Goal: Task Accomplishment & Management: Complete application form

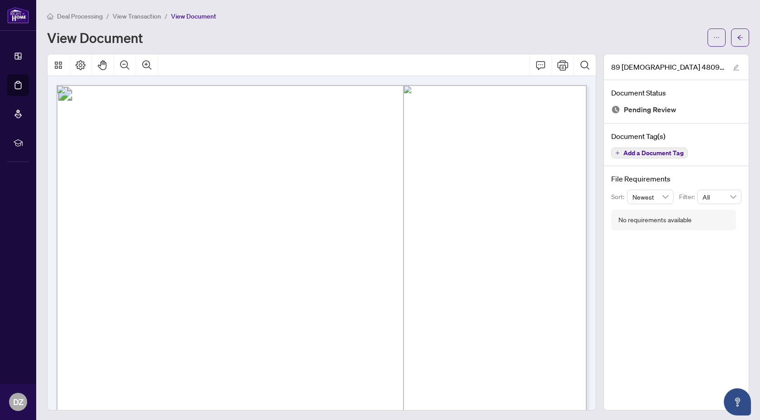
scroll to position [11, 0]
click at [130, 16] on span "View Transaction" at bounding box center [137, 16] width 48 height 8
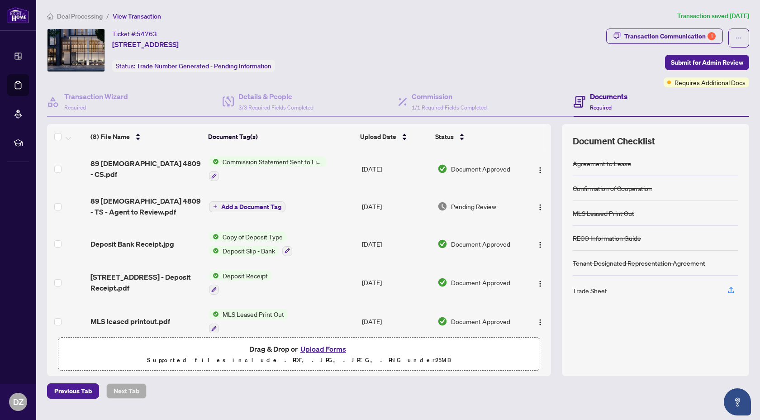
click at [93, 19] on span "Deal Processing" at bounding box center [80, 16] width 46 height 8
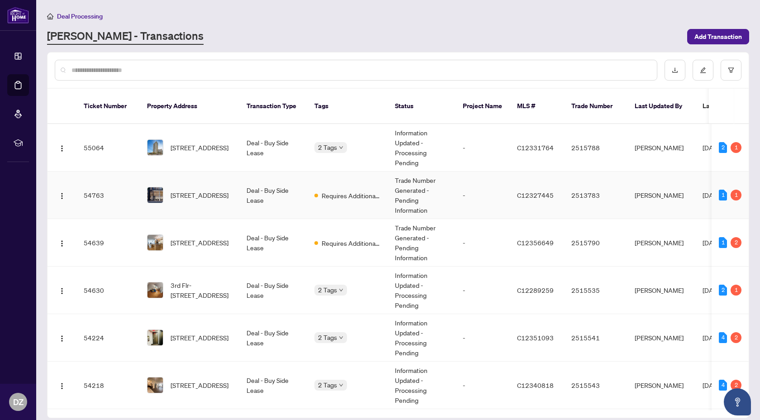
click at [318, 202] on td "Requires Additional Docs" at bounding box center [347, 195] width 81 height 48
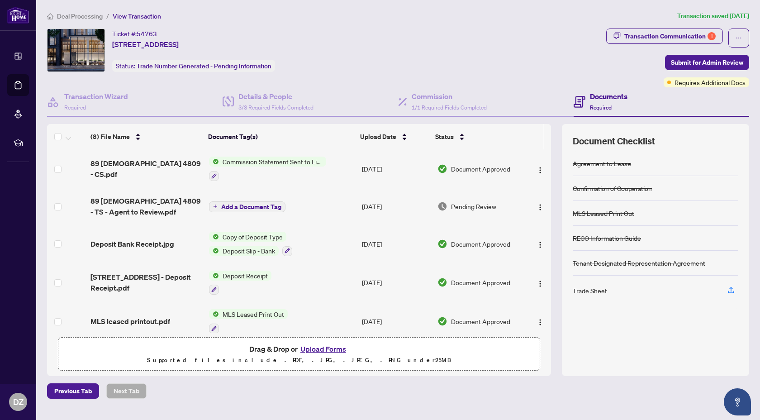
click at [170, 203] on span "89 [DEMOGRAPHIC_DATA] 4809 - TS - Agent to Review.pdf" at bounding box center [145, 206] width 111 height 22
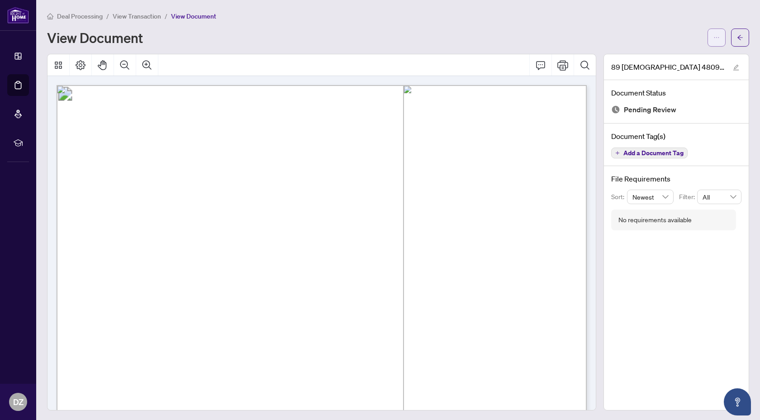
click at [715, 30] on span "button" at bounding box center [716, 37] width 6 height 14
click at [678, 53] on span "Download" at bounding box center [684, 57] width 69 height 10
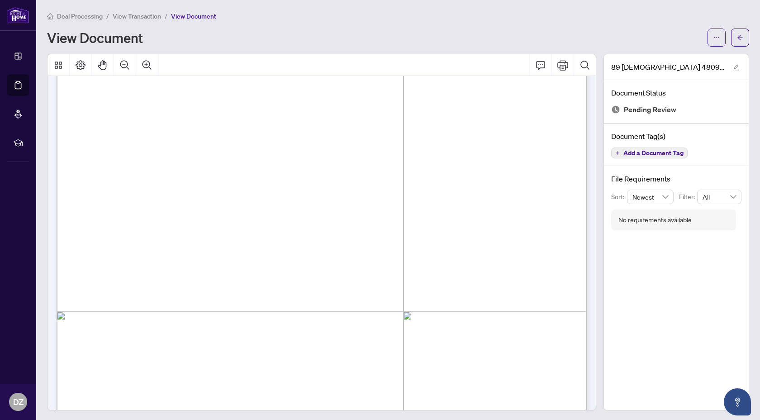
scroll to position [126, 0]
click at [136, 10] on main "Deal Processing / View Transaction / View Document View Document 89 [DEMOGRAPHI…" at bounding box center [398, 210] width 724 height 420
click at [143, 14] on span "View Transaction" at bounding box center [137, 16] width 48 height 8
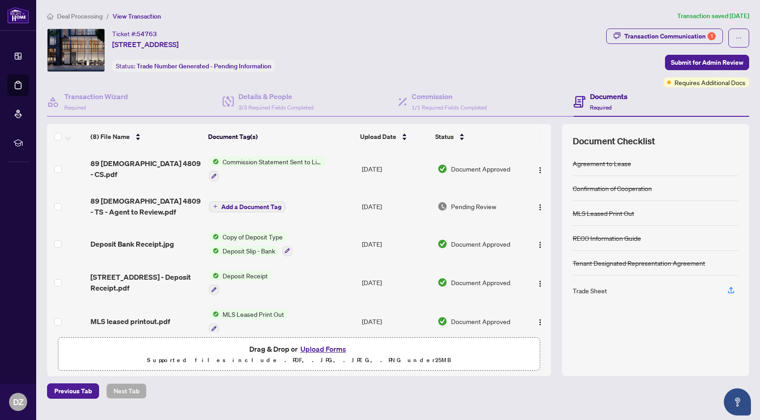
click at [331, 347] on button "Upload Forms" at bounding box center [323, 349] width 51 height 12
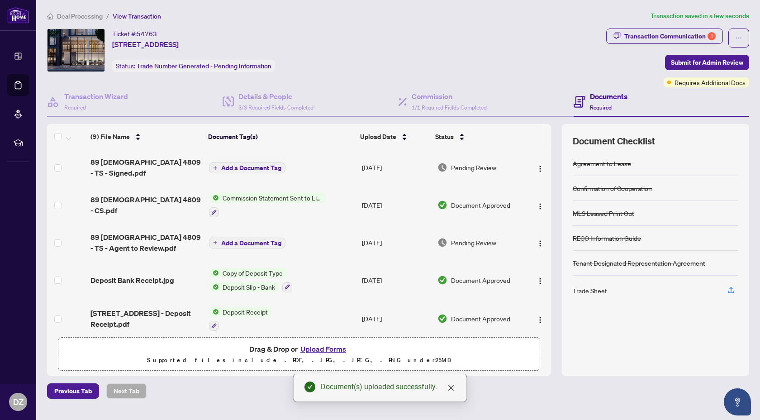
click at [243, 166] on span "Add a Document Tag" at bounding box center [251, 168] width 60 height 6
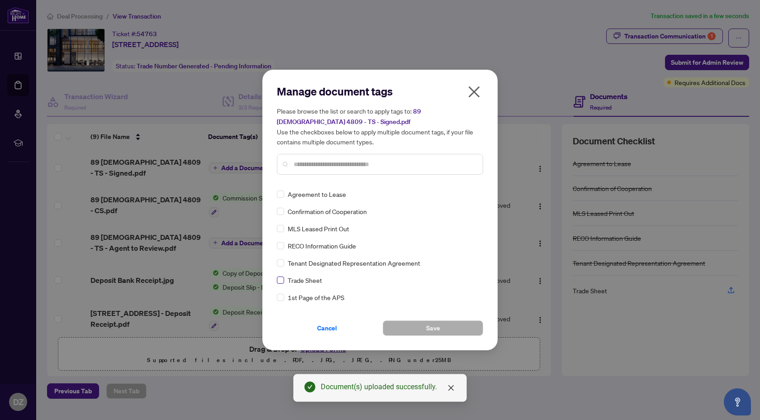
click at [282, 275] on label at bounding box center [280, 280] width 7 height 10
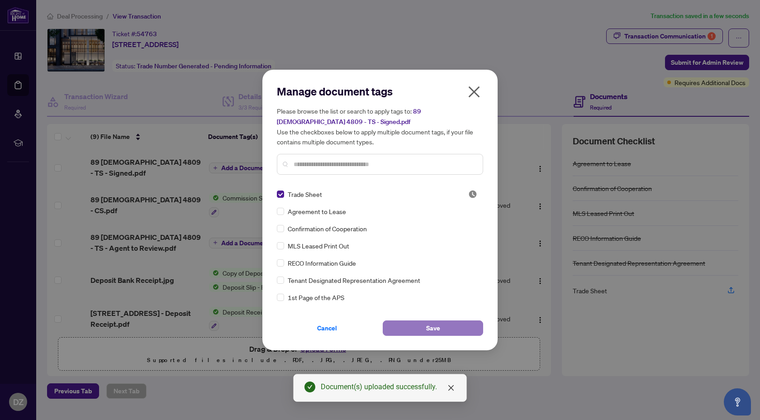
click at [440, 325] on button "Save" at bounding box center [433, 327] width 100 height 15
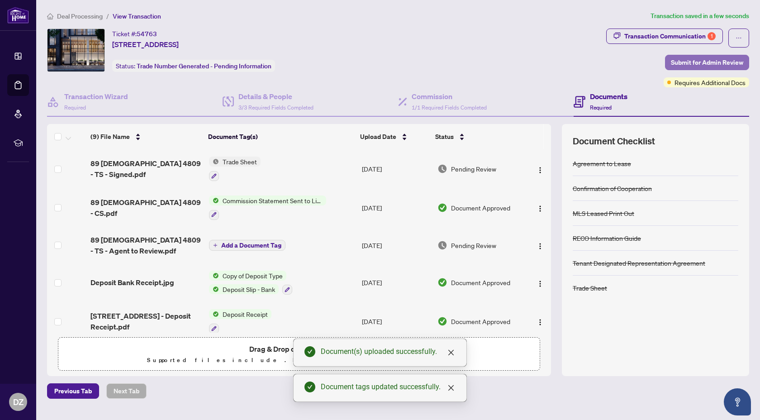
click at [712, 61] on span "Submit for Admin Review" at bounding box center [707, 62] width 72 height 14
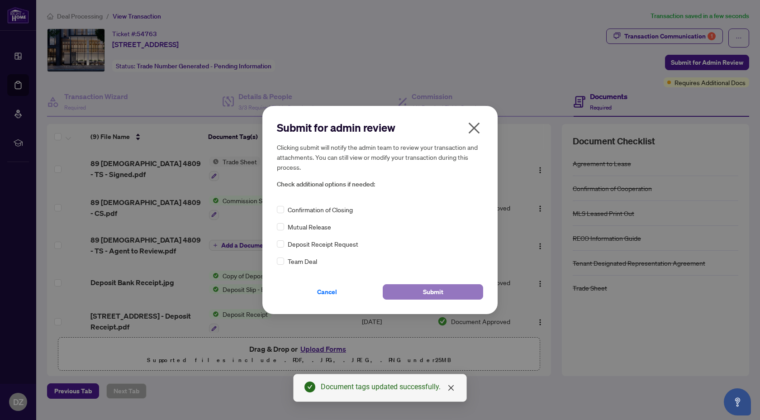
click at [455, 294] on button "Submit" at bounding box center [433, 291] width 100 height 15
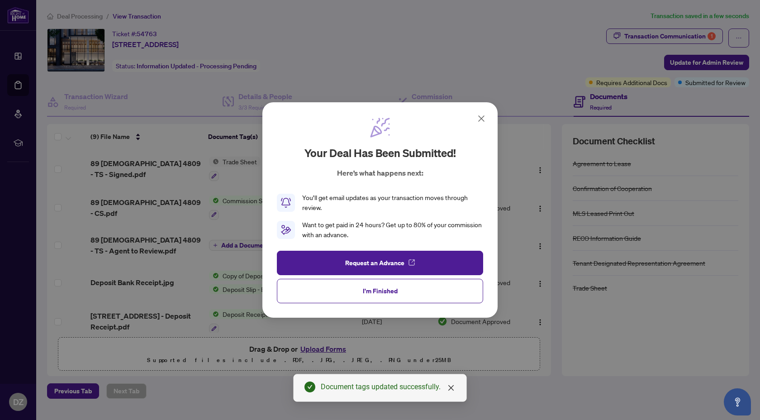
click at [336, 302] on button "I'm Finished" at bounding box center [380, 291] width 206 height 24
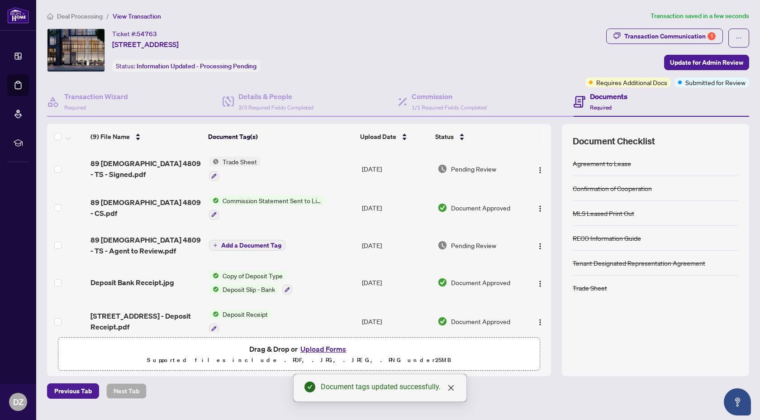
click at [85, 12] on span "Deal Processing" at bounding box center [80, 16] width 46 height 8
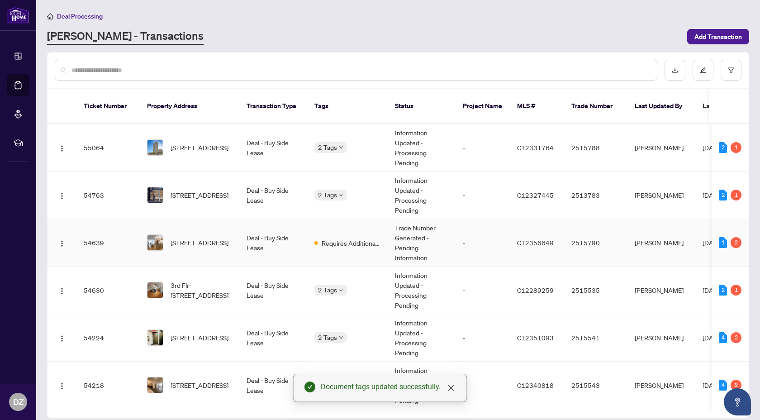
click at [356, 251] on td "Requires Additional Docs" at bounding box center [347, 243] width 81 height 48
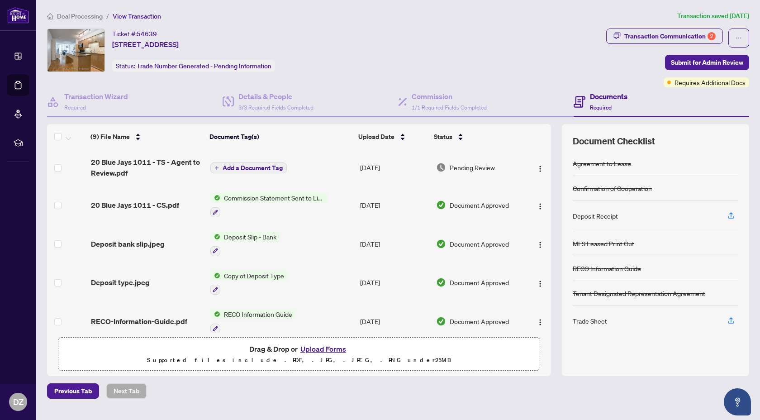
click at [161, 165] on span "20 Blue Jays 1011 - TS - Agent to Review.pdf" at bounding box center [147, 168] width 112 height 22
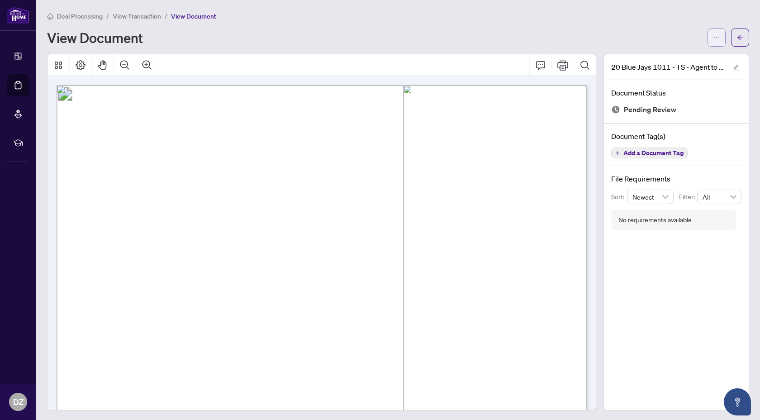
click at [717, 36] on icon "ellipsis" at bounding box center [716, 37] width 6 height 6
click at [670, 57] on span "Download" at bounding box center [684, 57] width 69 height 10
click at [141, 17] on span "View Transaction" at bounding box center [137, 16] width 48 height 8
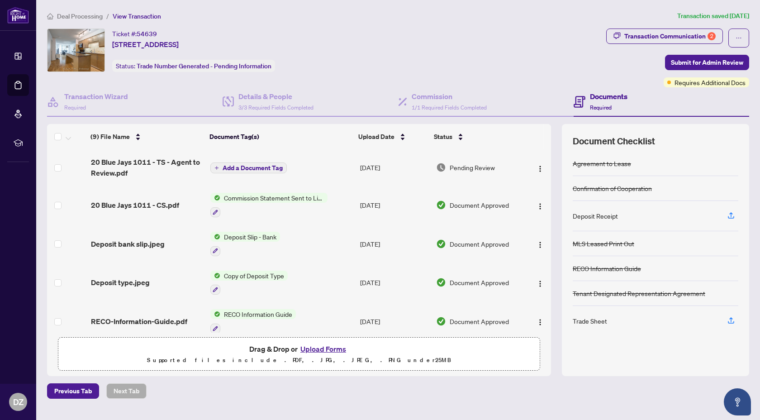
click at [327, 350] on button "Upload Forms" at bounding box center [323, 349] width 51 height 12
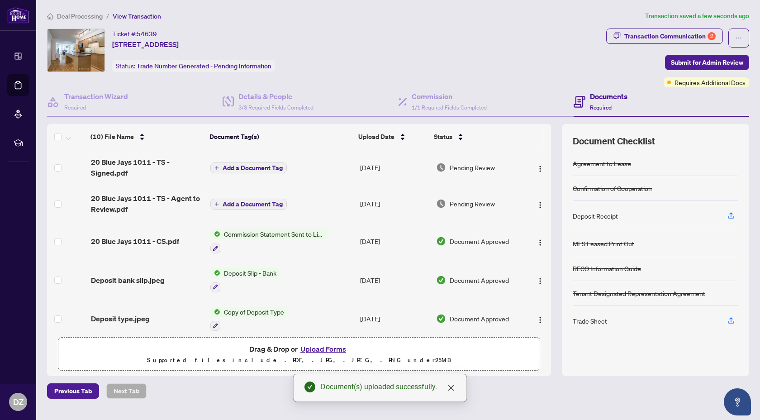
click at [241, 171] on button "Add a Document Tag" at bounding box center [248, 167] width 76 height 11
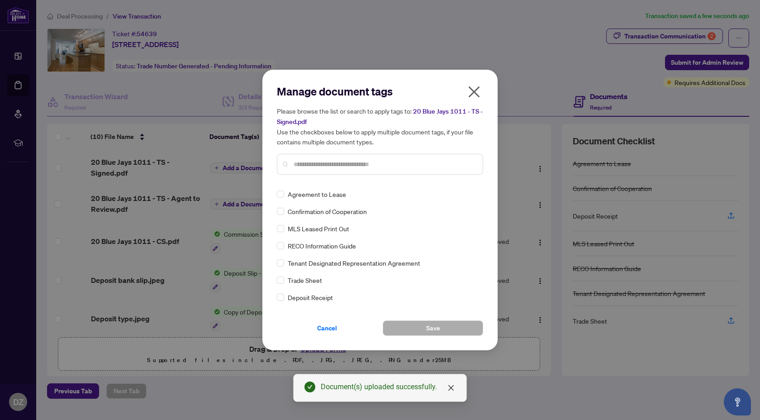
click at [353, 166] on input "text" at bounding box center [385, 164] width 182 height 10
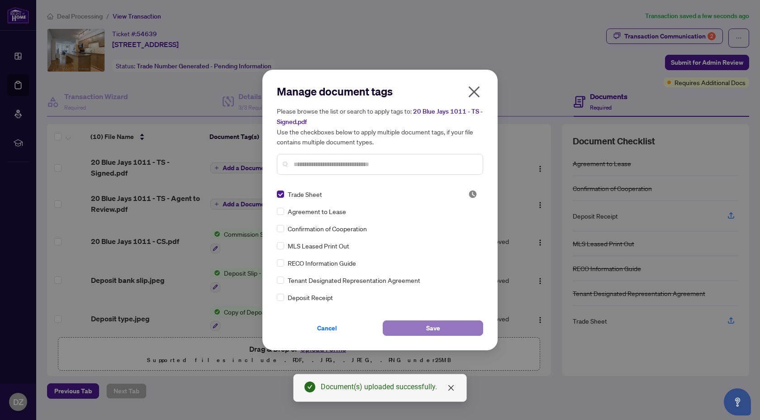
click at [446, 329] on button "Save" at bounding box center [433, 327] width 100 height 15
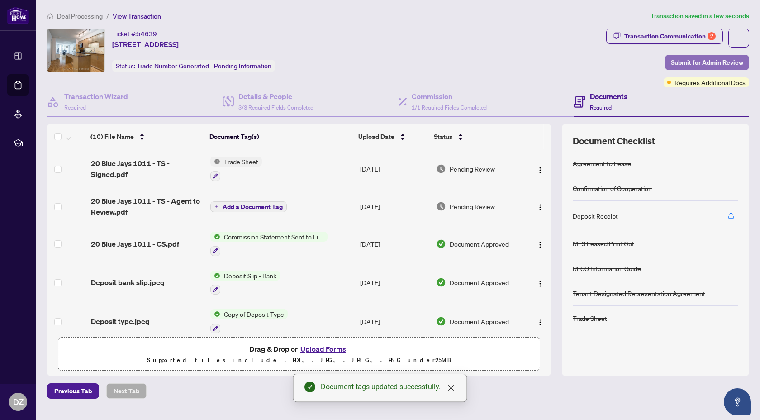
click at [745, 60] on button "Submit for Admin Review" at bounding box center [707, 62] width 84 height 15
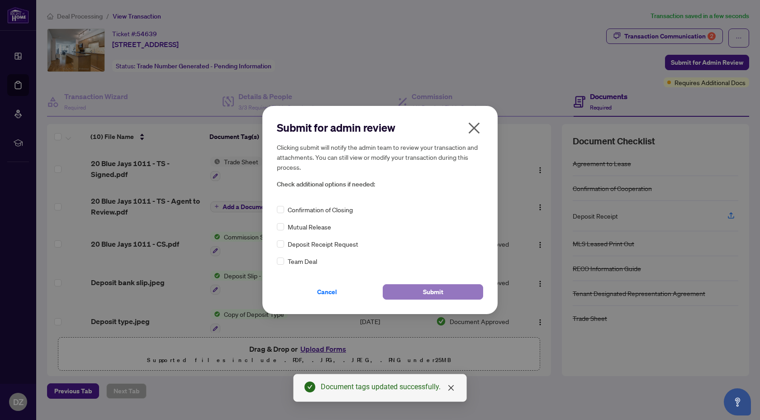
click at [449, 288] on button "Submit" at bounding box center [433, 291] width 100 height 15
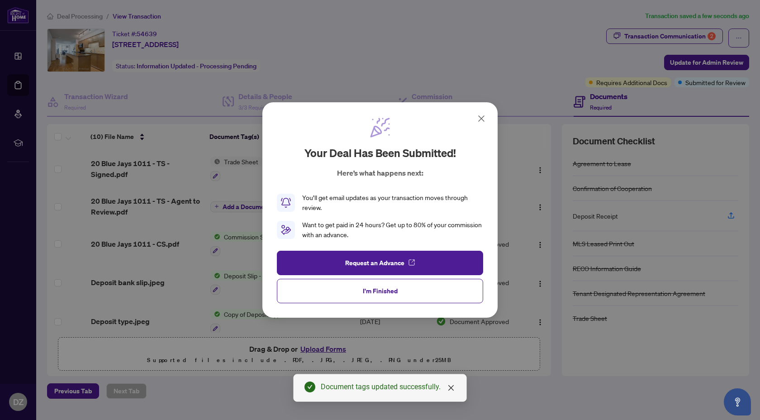
click at [420, 296] on button "I'm Finished" at bounding box center [380, 291] width 206 height 24
